Goal: Find contact information: Find contact information

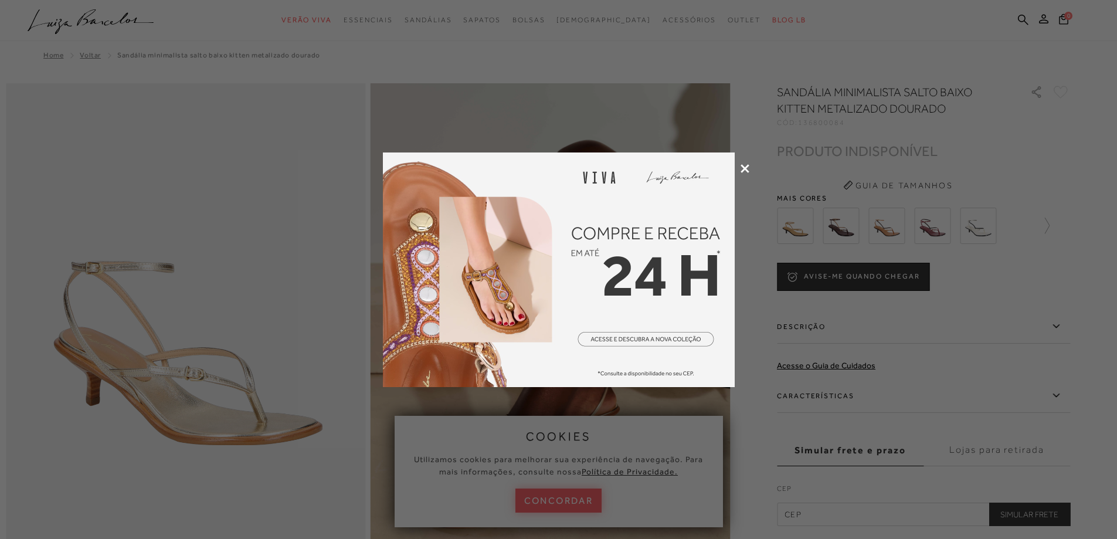
click at [746, 167] on icon at bounding box center [744, 168] width 9 height 9
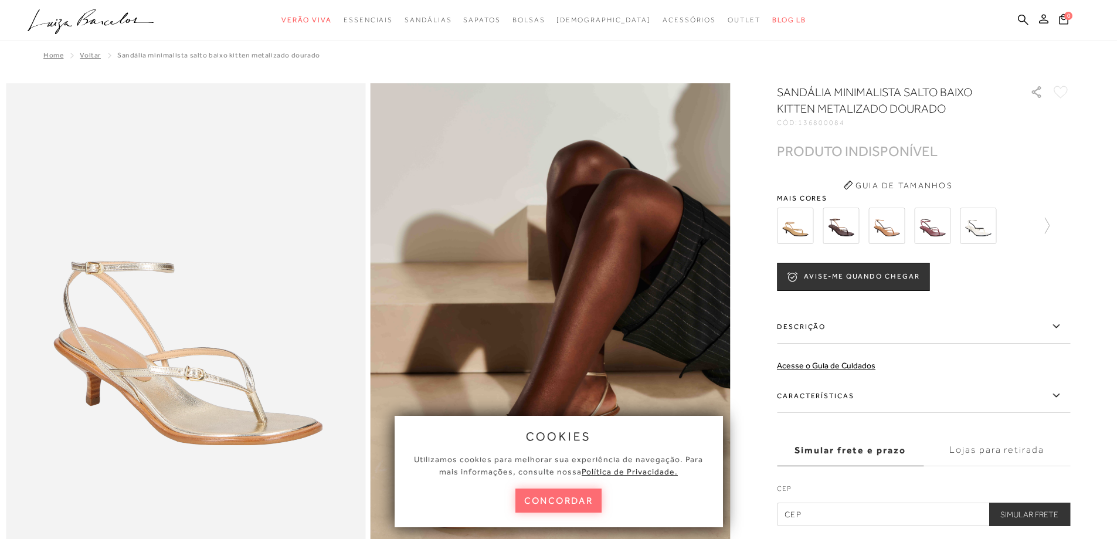
click at [571, 508] on button "concordar" at bounding box center [558, 500] width 87 height 24
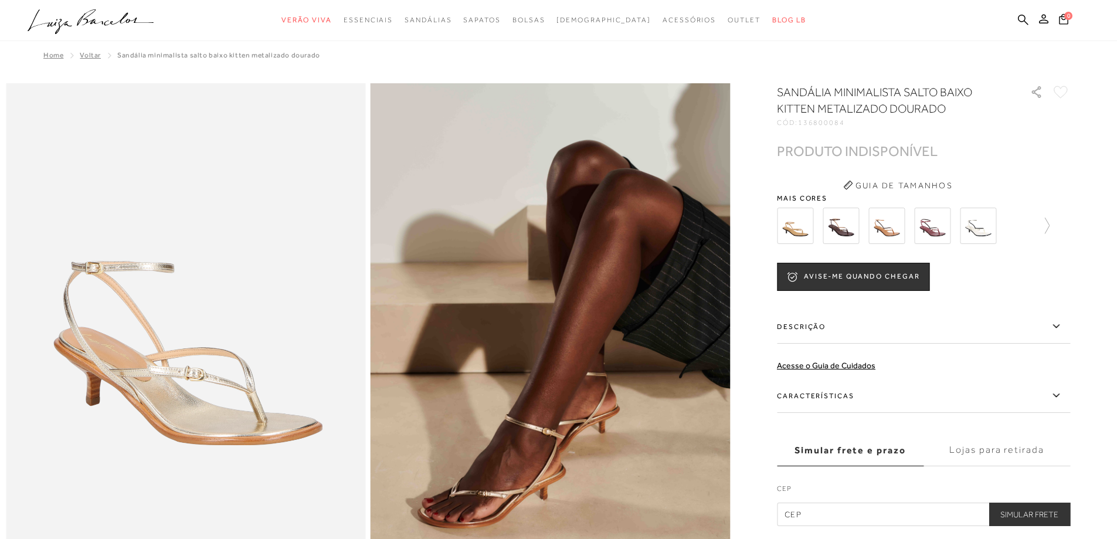
click at [817, 122] on span "136800084" at bounding box center [821, 122] width 47 height 8
click at [818, 126] on span "136800084" at bounding box center [821, 122] width 47 height 8
click at [820, 120] on span "136800084" at bounding box center [821, 122] width 47 height 8
drag, startPoint x: 849, startPoint y: 122, endPoint x: 804, endPoint y: 123, distance: 45.1
click at [804, 123] on div "CÓD: 136800084" at bounding box center [894, 122] width 234 height 7
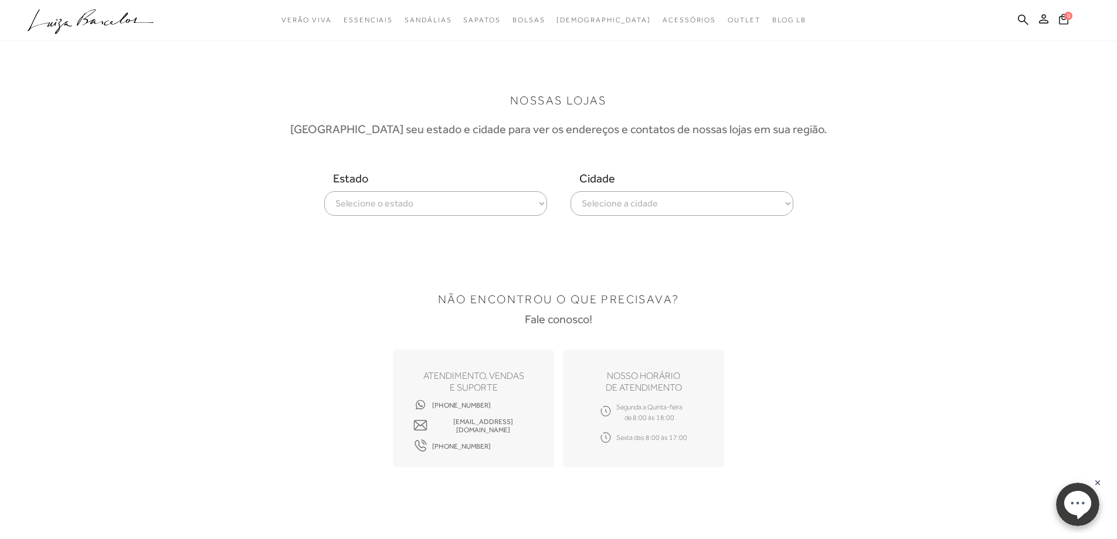
click at [490, 205] on select "Selecione o estado Alagoas Amazonas Bahia Ceará Distrito Federal Espírito Santo…" at bounding box center [435, 203] width 223 height 25
select select
click at [324, 191] on select "Selecione o estado Alagoas Amazonas Bahia Ceará Distrito Federal Espírito Santo…" at bounding box center [435, 203] width 223 height 25
click at [723, 205] on select "Selecione a cidade ver todas Americana Araraquara Barueri Bauru Campinas Presid…" at bounding box center [681, 203] width 223 height 25
select select "[GEOGRAPHIC_DATA]"
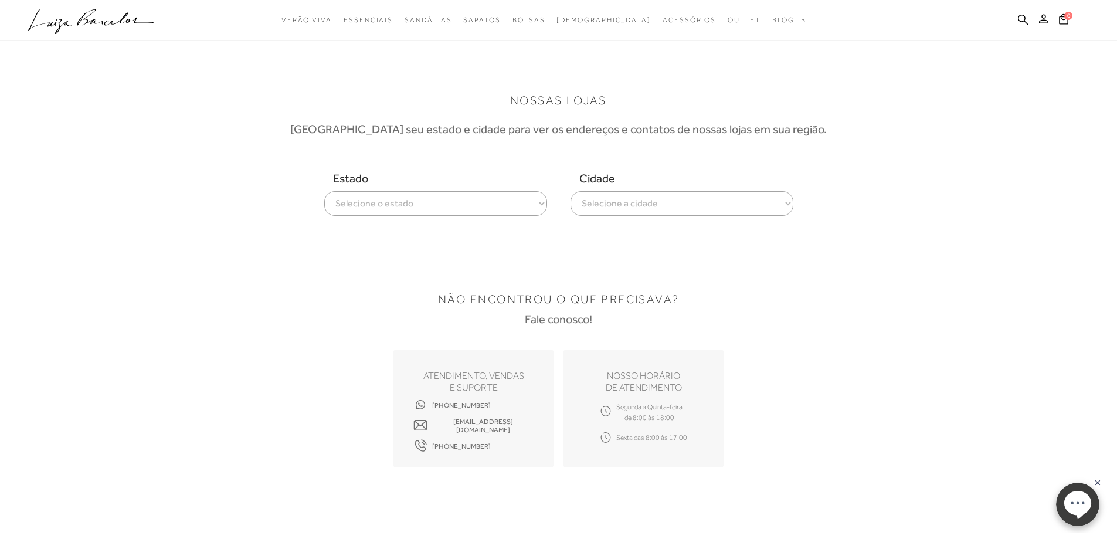
click at [570, 191] on select "Selecione a cidade ver todas Americana Araraquara Barueri Bauru Campinas Presid…" at bounding box center [681, 203] width 223 height 25
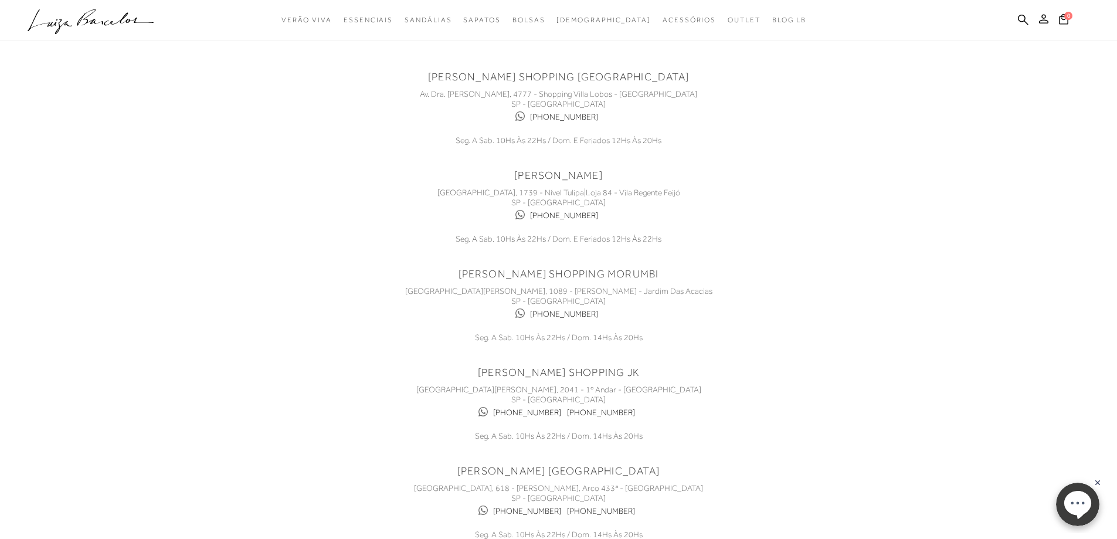
scroll to position [176, 0]
click at [579, 315] on link "(11) 93769-8002" at bounding box center [564, 313] width 68 height 10
